Goal: Find contact information: Find contact information

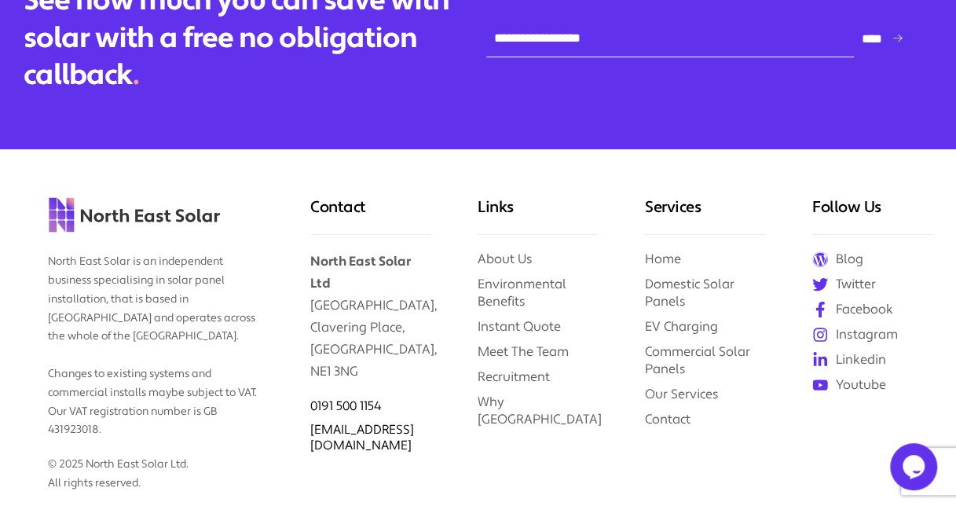
drag, startPoint x: 955, startPoint y: 229, endPoint x: 12, endPoint y: 20, distance: 966.5
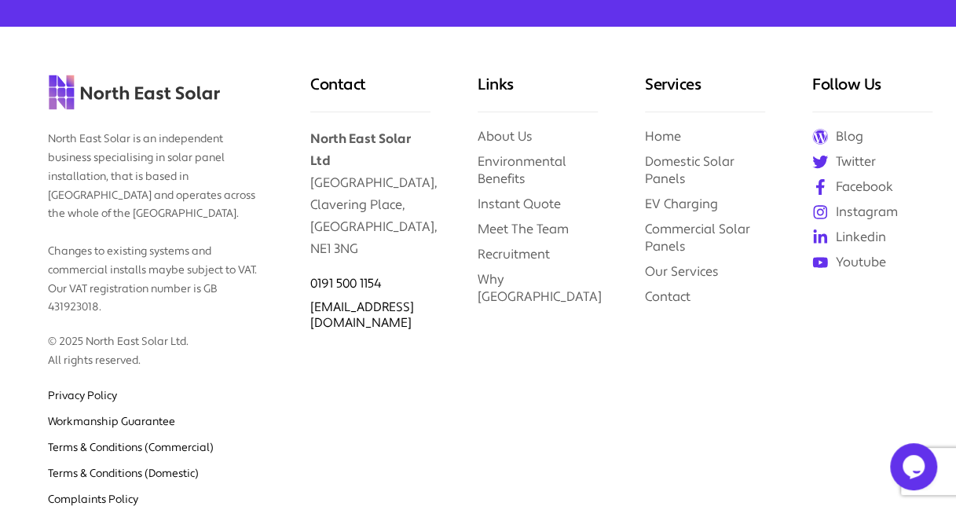
scroll to position [8078, 0]
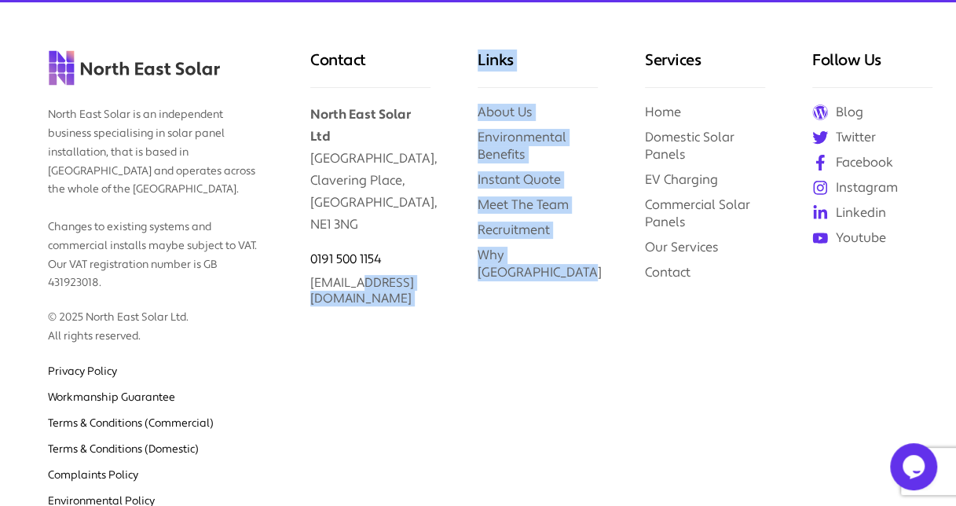
drag, startPoint x: 511, startPoint y: 276, endPoint x: 363, endPoint y: 284, distance: 148.7
click at [363, 284] on div "North East Solar is an independent business specialising in solar panel install…" at bounding box center [478, 290] width 956 height 576
click at [507, 281] on div "Links About Us Environmental Benefits Instant Quote Meet The Team Recruitment W…" at bounding box center [537, 290] width 167 height 576
drag, startPoint x: 462, startPoint y: 287, endPoint x: 322, endPoint y: 287, distance: 139.9
click at [322, 287] on div "North East Solar is an independent business specialising in solar panel install…" at bounding box center [478, 290] width 956 height 576
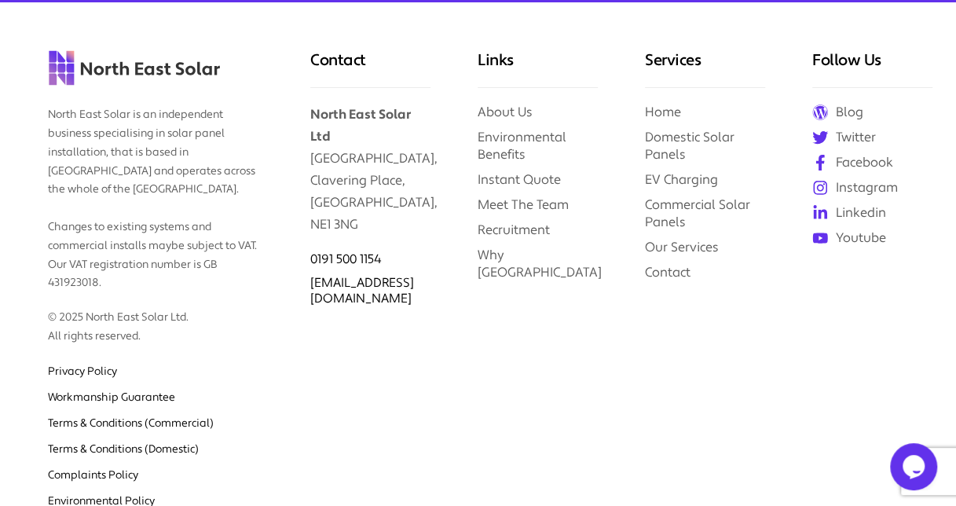
drag, startPoint x: 322, startPoint y: 287, endPoint x: 300, endPoint y: 320, distance: 39.7
click at [298, 353] on div "Contact North East Solar Ltd Clavering House, Clavering Place, Newcastle upon T…" at bounding box center [370, 290] width 167 height 576
drag, startPoint x: 306, startPoint y: 288, endPoint x: 451, endPoint y: 288, distance: 144.6
click at [451, 288] on div "Contact North East Solar Ltd Clavering House, Clavering Place, Newcastle upon T…" at bounding box center [370, 290] width 167 height 576
copy link "info@northeastsolar.co."
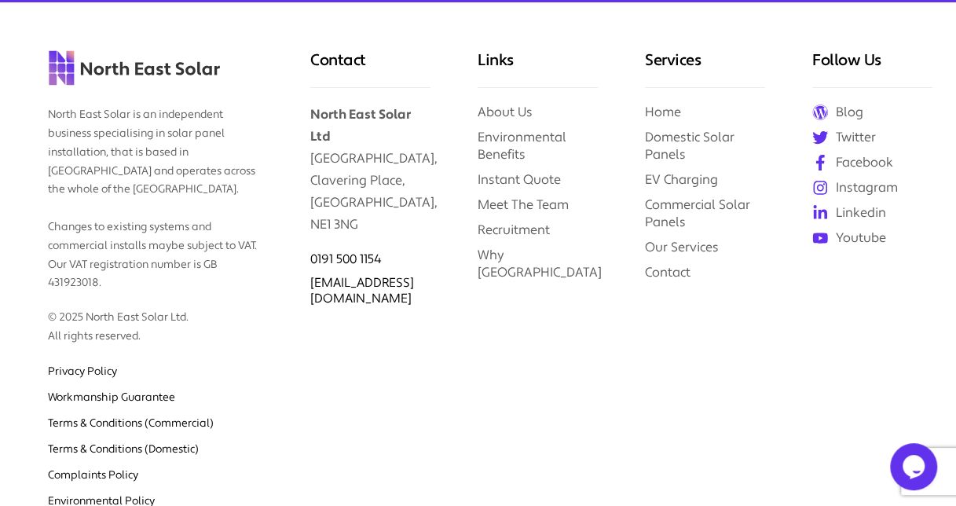
click at [471, 373] on div "Links About Us Environmental Benefits Instant Quote Meet The Team Recruitment W…" at bounding box center [537, 290] width 167 height 576
